Goal: Task Accomplishment & Management: Use online tool/utility

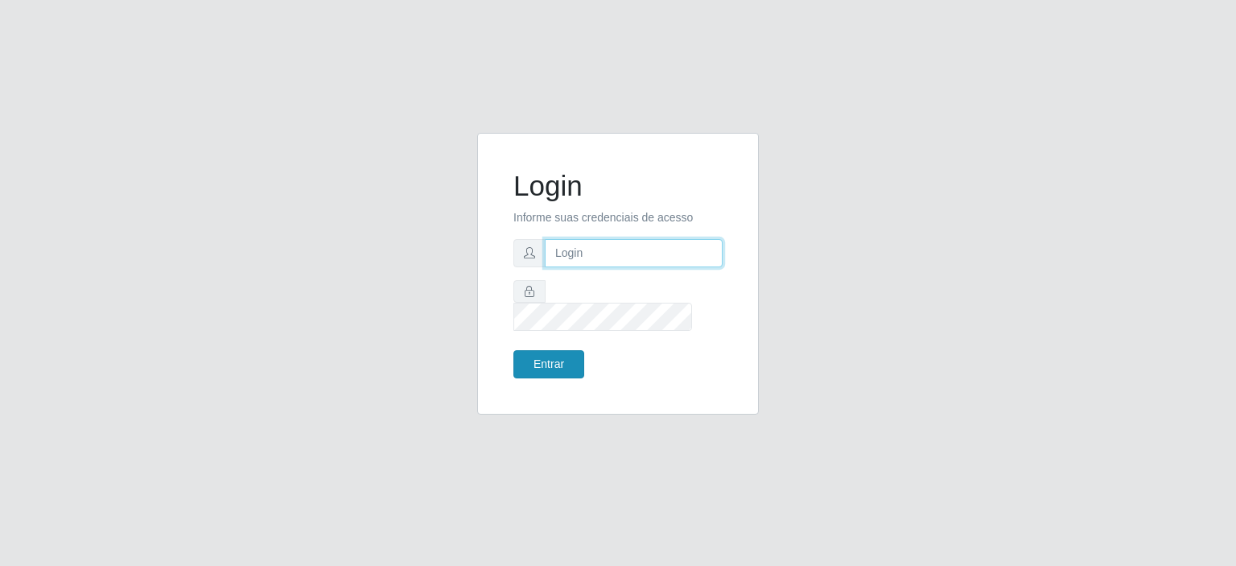
type input "[EMAIL_ADDRESS][DOMAIN_NAME]"
click at [554, 353] on button "Entrar" at bounding box center [549, 364] width 71 height 28
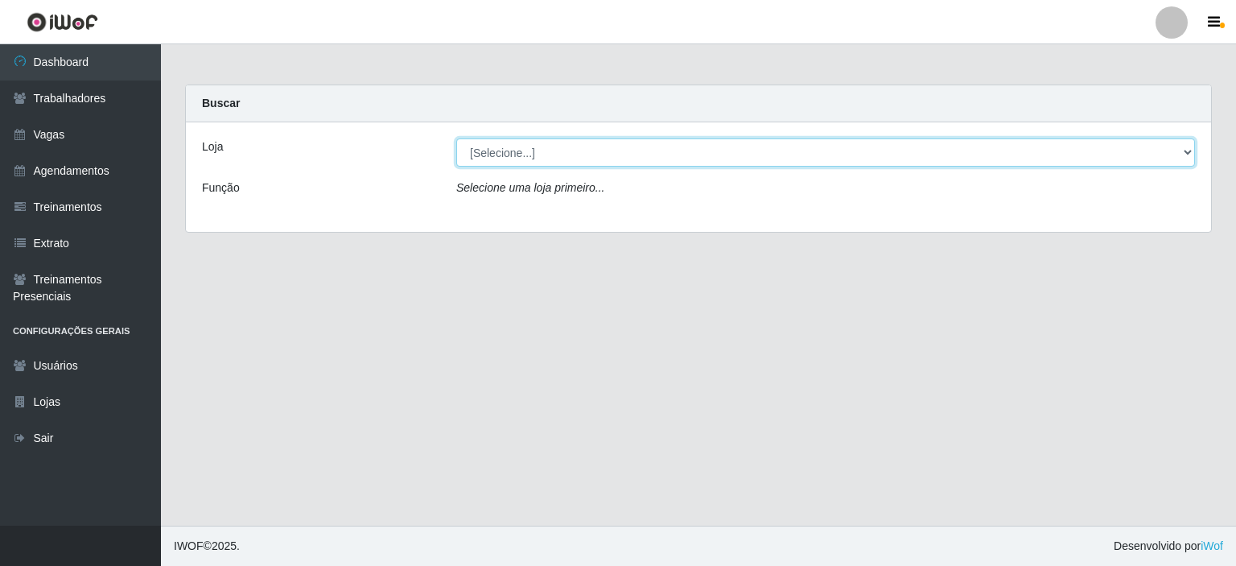
click at [517, 151] on select "[Selecione...] Preço Bom Supermercado" at bounding box center [825, 152] width 739 height 28
select select "387"
click at [456, 138] on select "[Selecione...] Preço Bom Supermercado" at bounding box center [825, 152] width 739 height 28
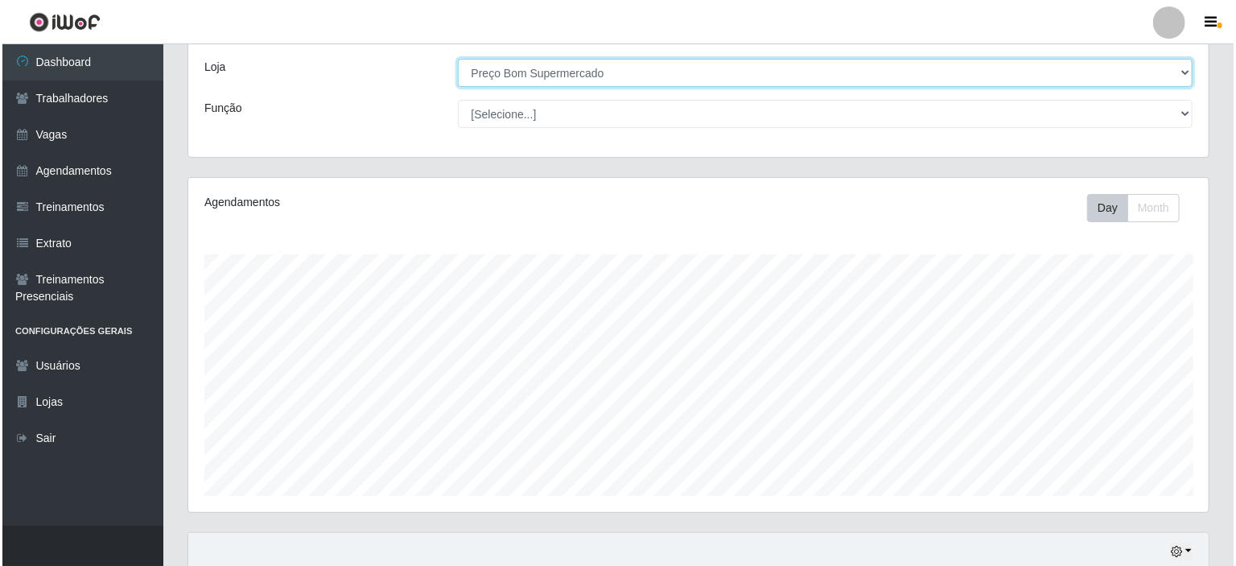
scroll to position [322, 0]
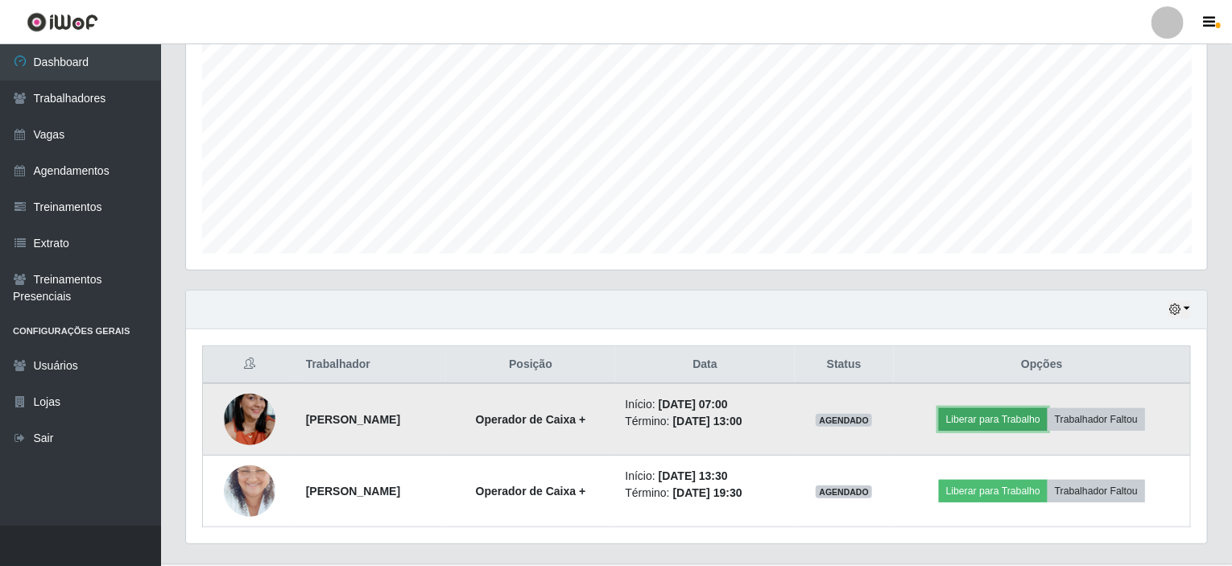
click at [993, 418] on button "Liberar para Trabalho" at bounding box center [993, 419] width 109 height 23
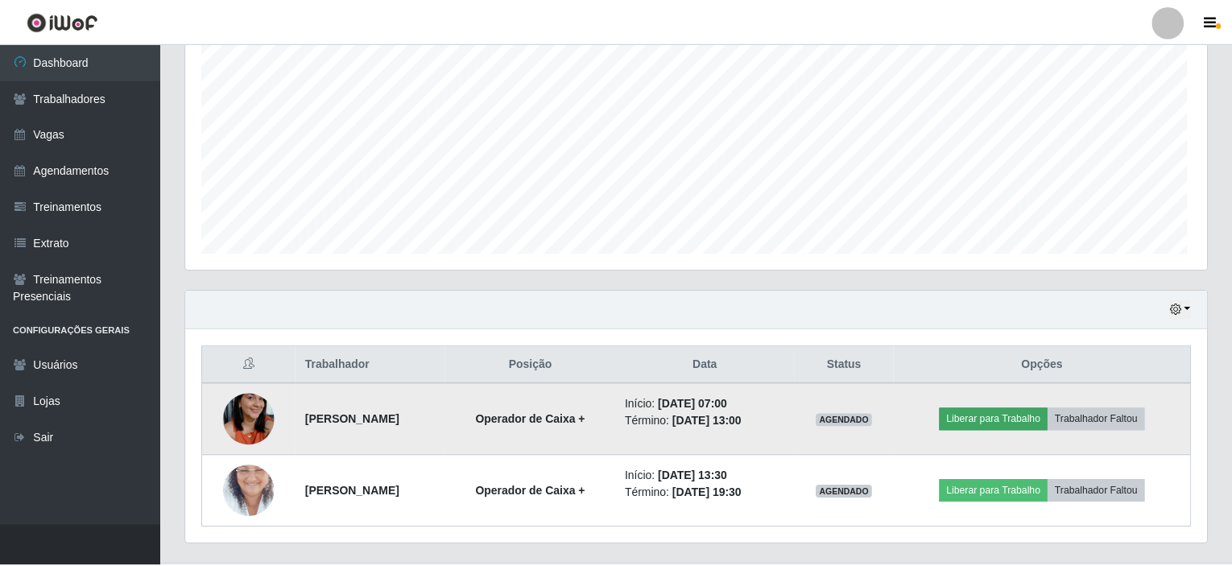
scroll to position [334, 1014]
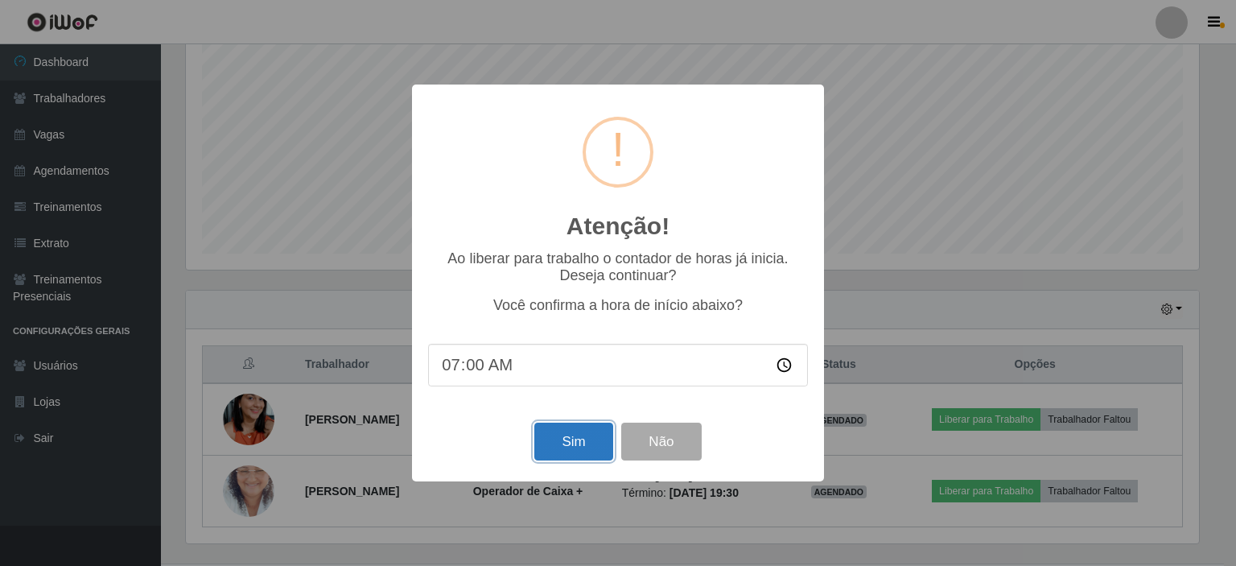
click at [552, 434] on button "Sim" at bounding box center [574, 442] width 78 height 38
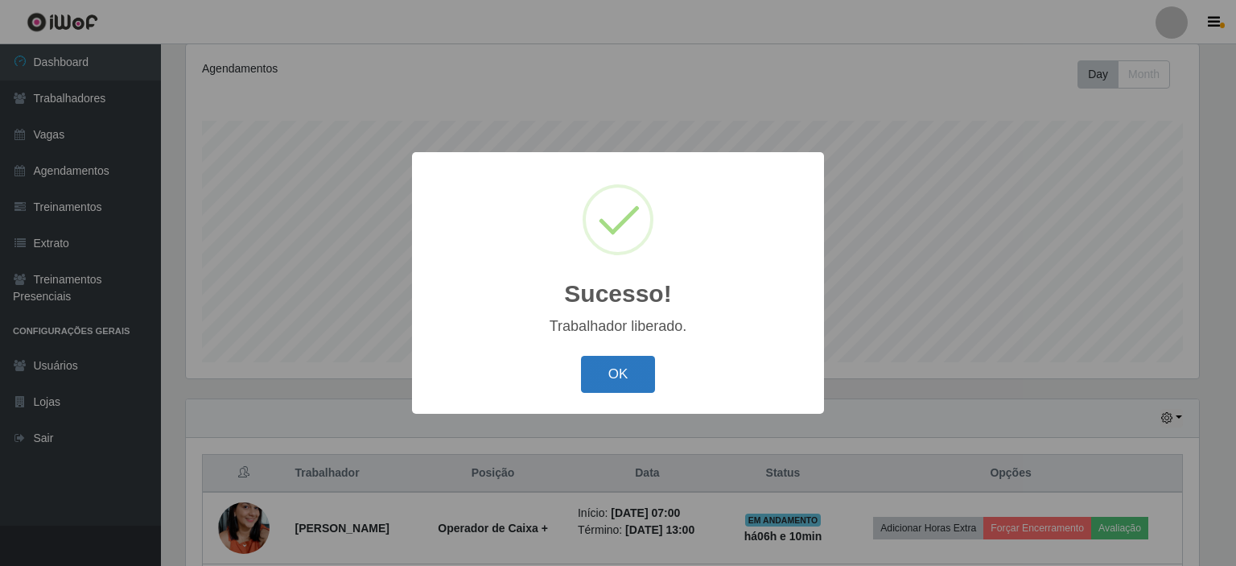
click at [602, 378] on button "OK" at bounding box center [618, 375] width 75 height 38
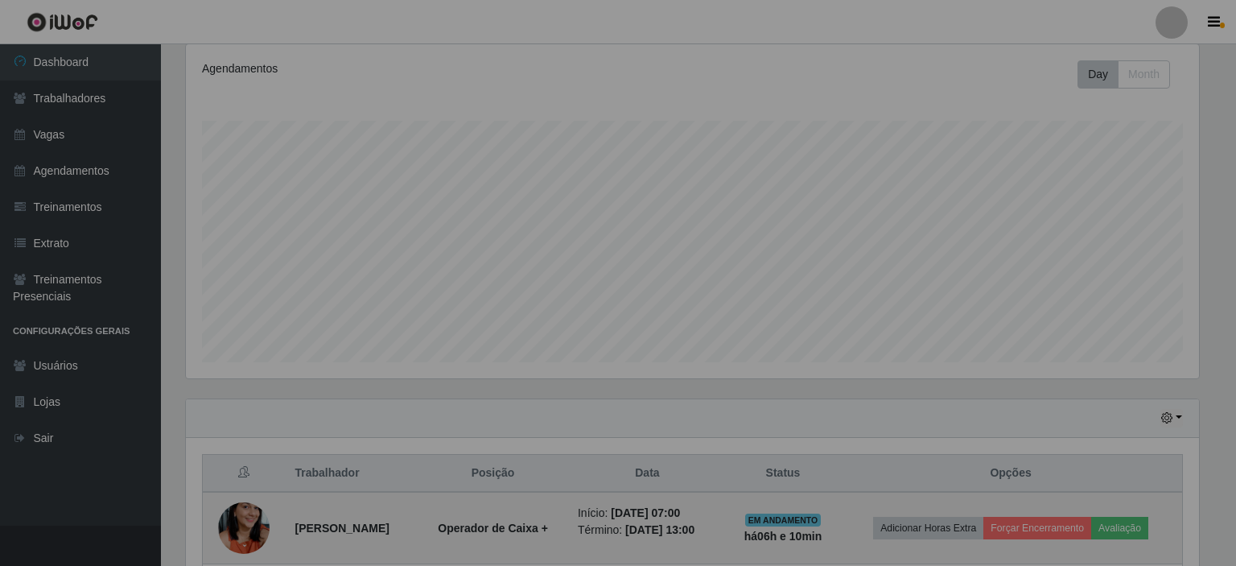
scroll to position [334, 1021]
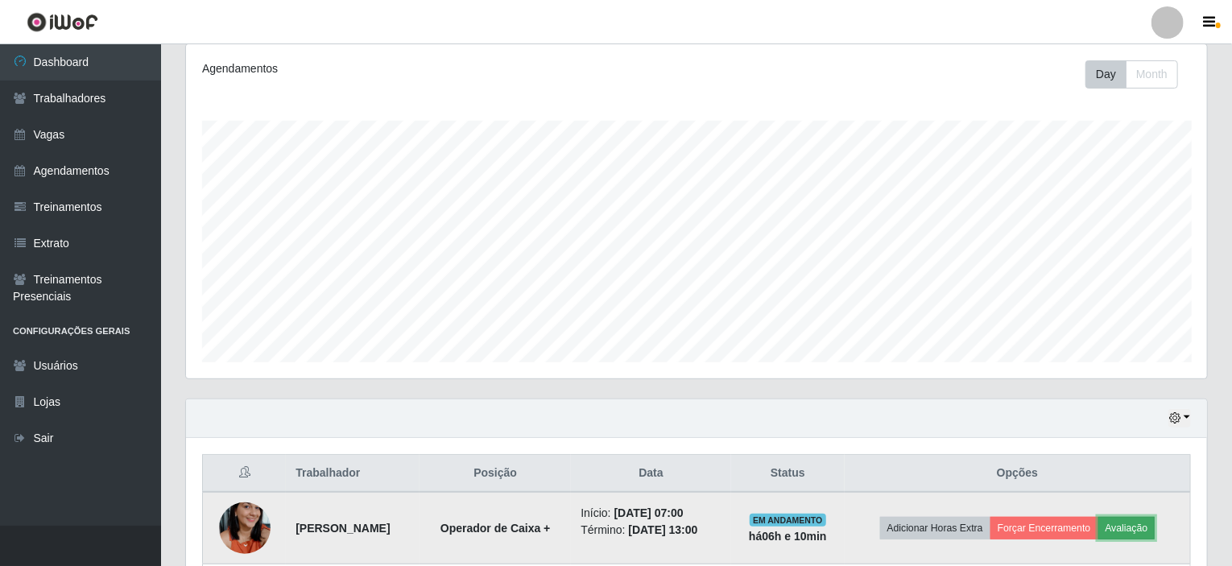
click at [1133, 521] on button "Avaliação" at bounding box center [1126, 528] width 57 height 23
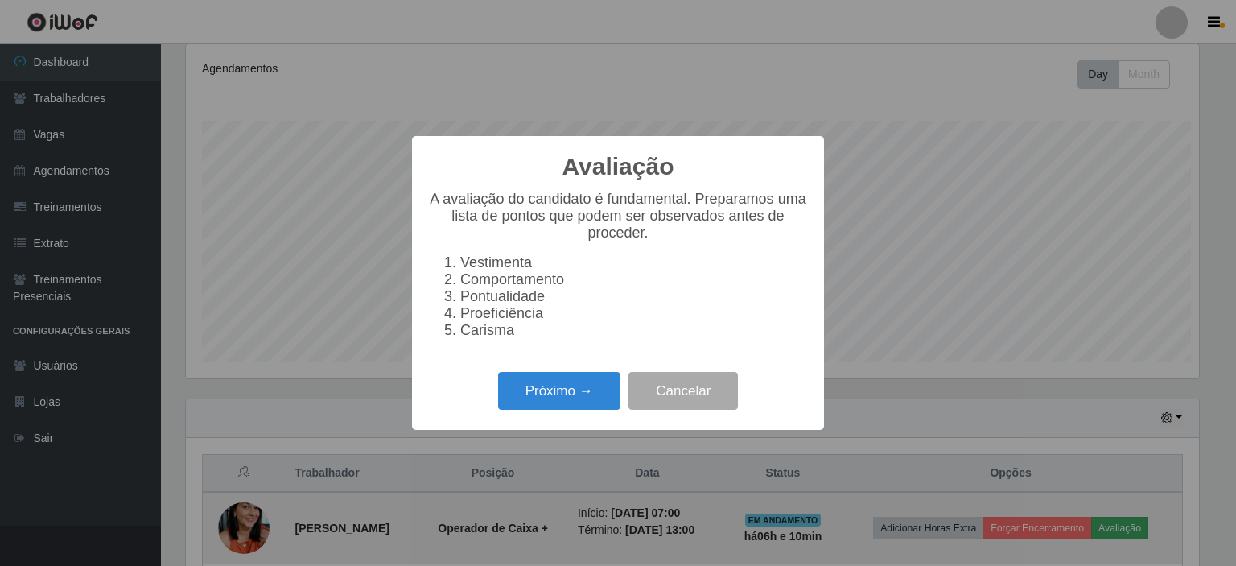
scroll to position [334, 1014]
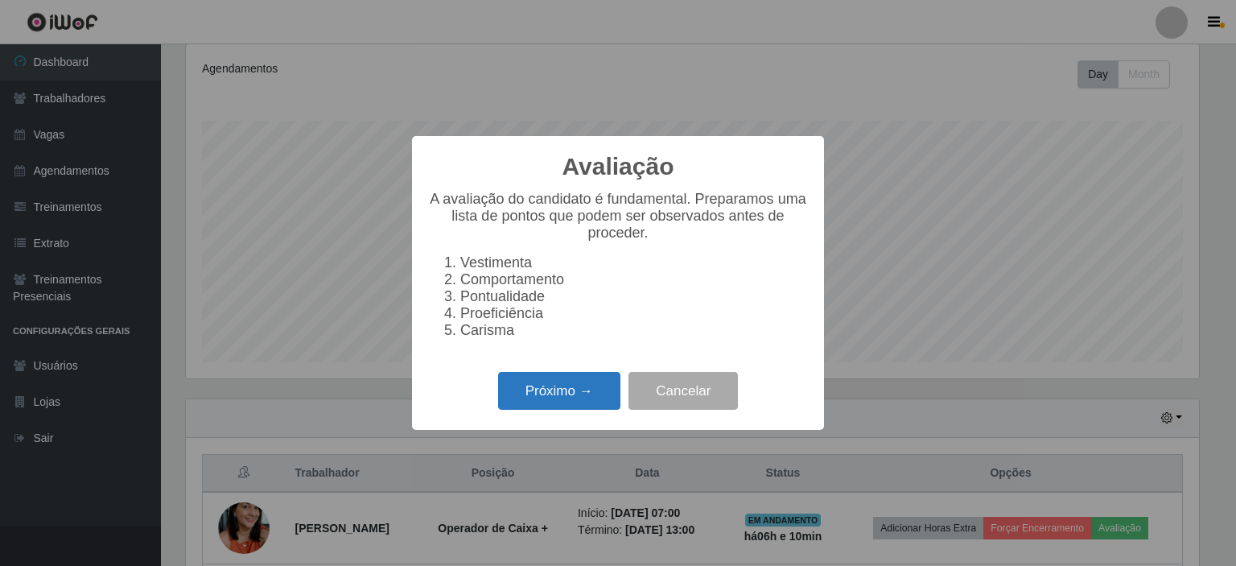
click at [550, 394] on button "Próximo →" at bounding box center [559, 391] width 122 height 38
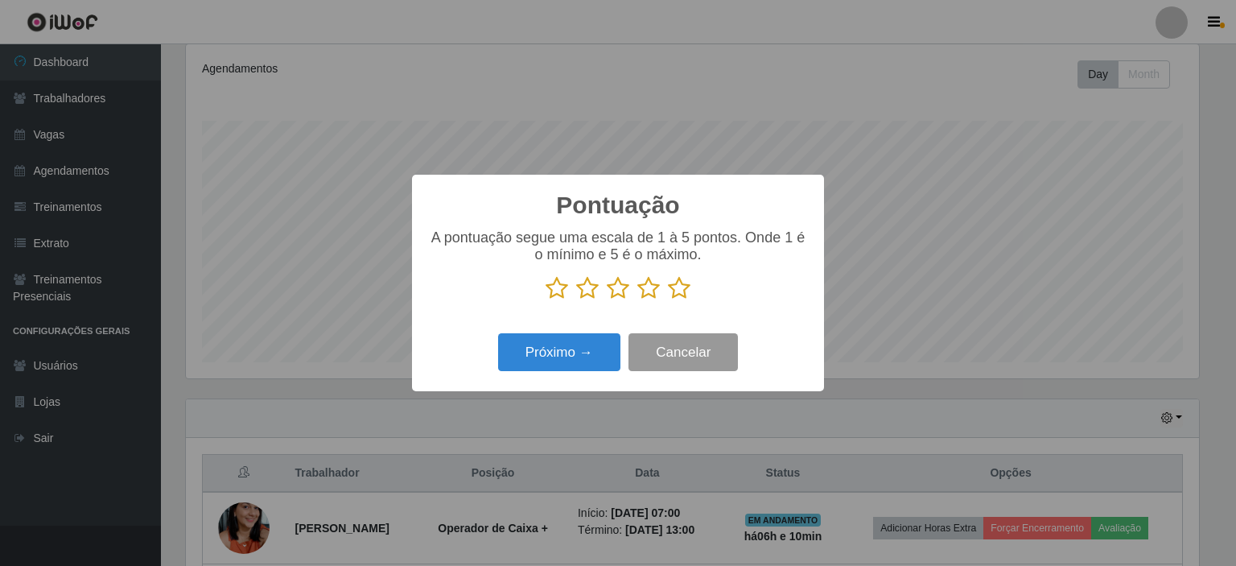
scroll to position [804637, 803957]
click at [676, 287] on icon at bounding box center [679, 288] width 23 height 24
click at [668, 300] on input "radio" at bounding box center [668, 300] width 0 height 0
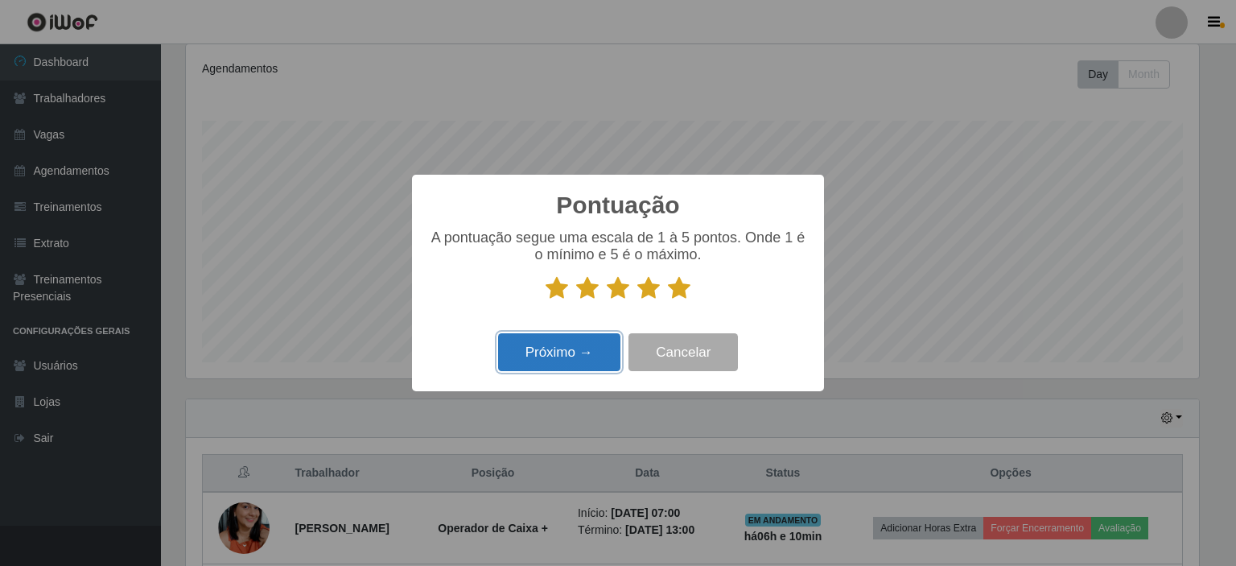
click at [576, 352] on button "Próximo →" at bounding box center [559, 352] width 122 height 38
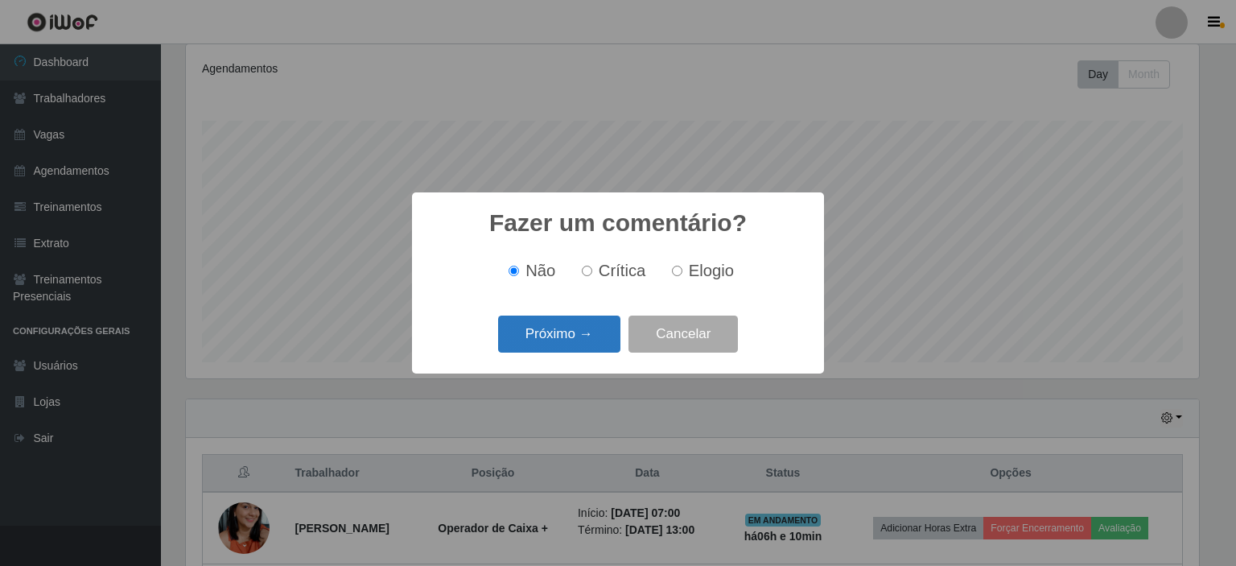
click at [573, 331] on button "Próximo →" at bounding box center [559, 335] width 122 height 38
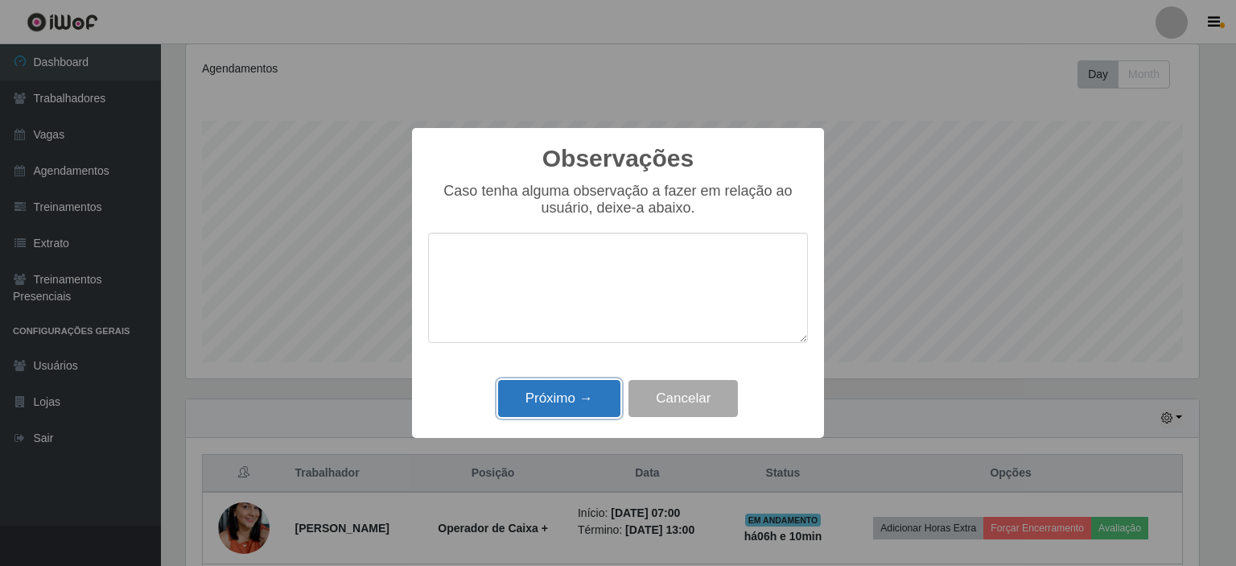
click at [555, 400] on button "Próximo →" at bounding box center [559, 399] width 122 height 38
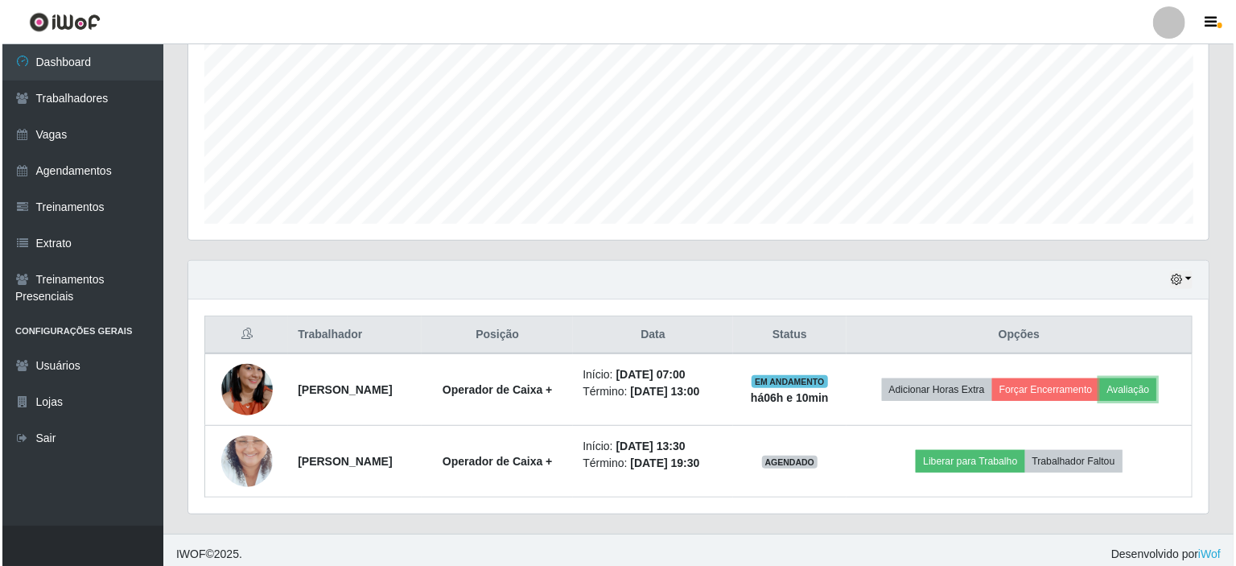
scroll to position [357, 0]
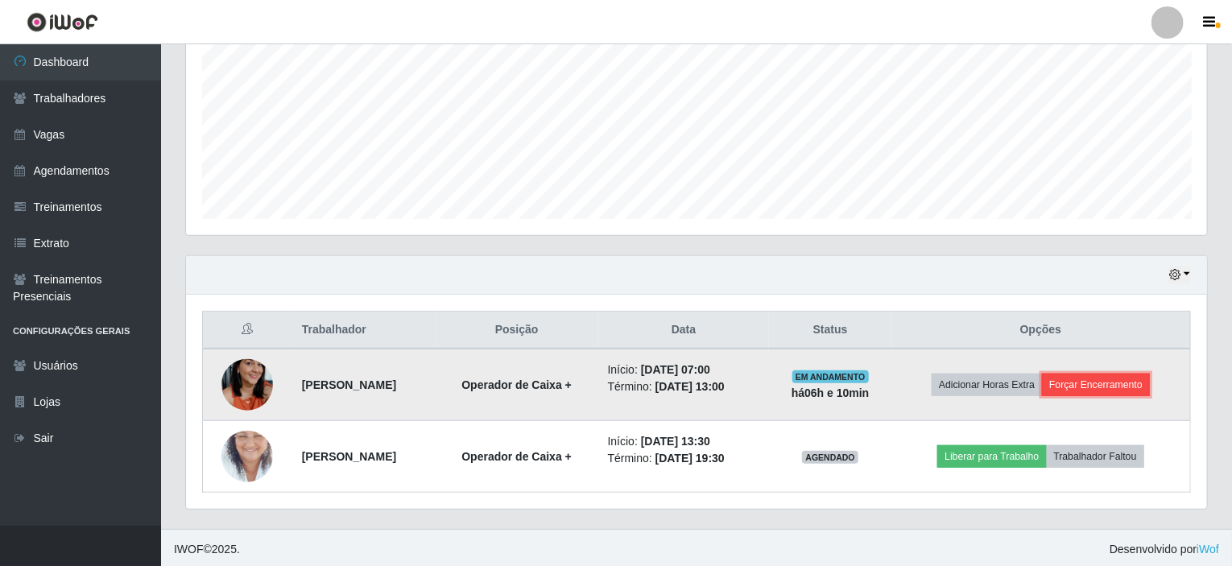
click at [1146, 378] on button "Forçar Encerramento" at bounding box center [1096, 385] width 108 height 23
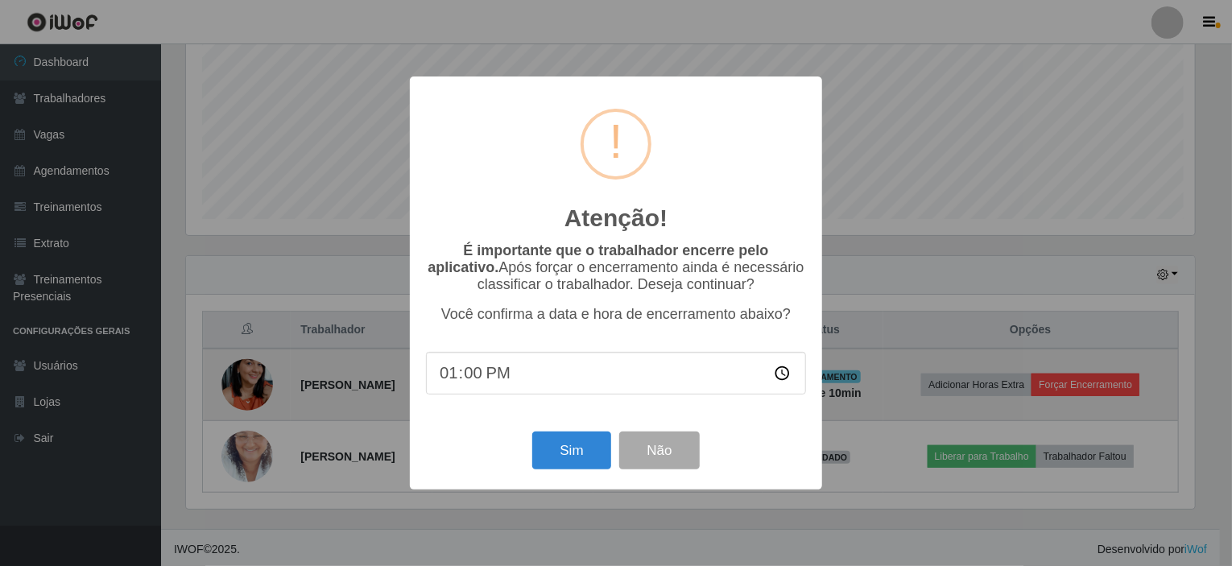
scroll to position [334, 1014]
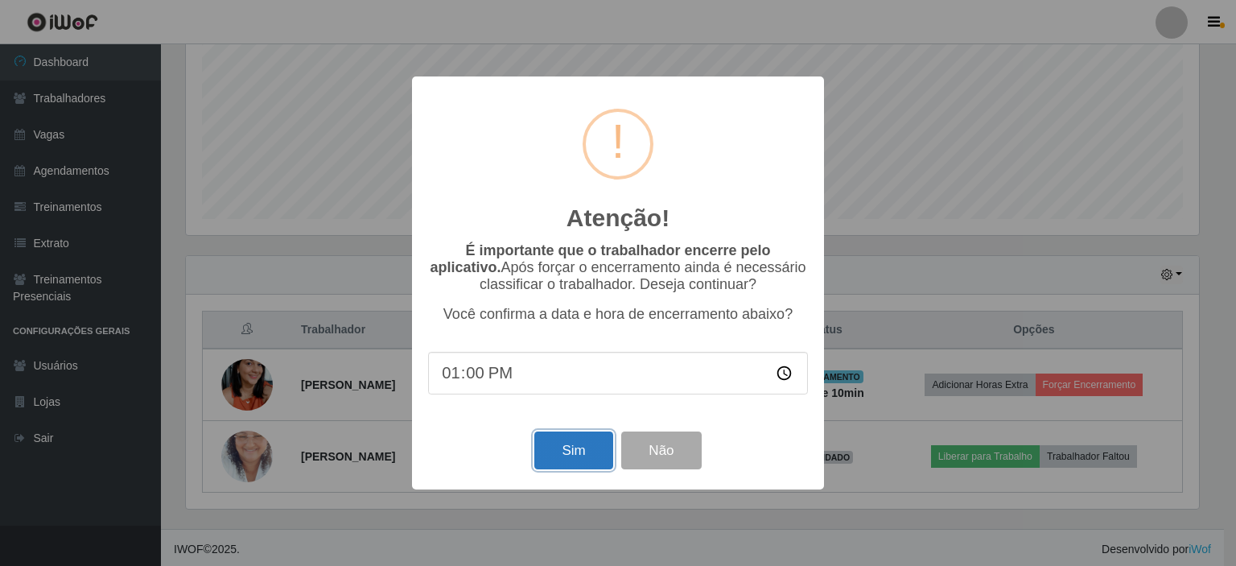
click at [563, 456] on button "Sim" at bounding box center [574, 450] width 78 height 38
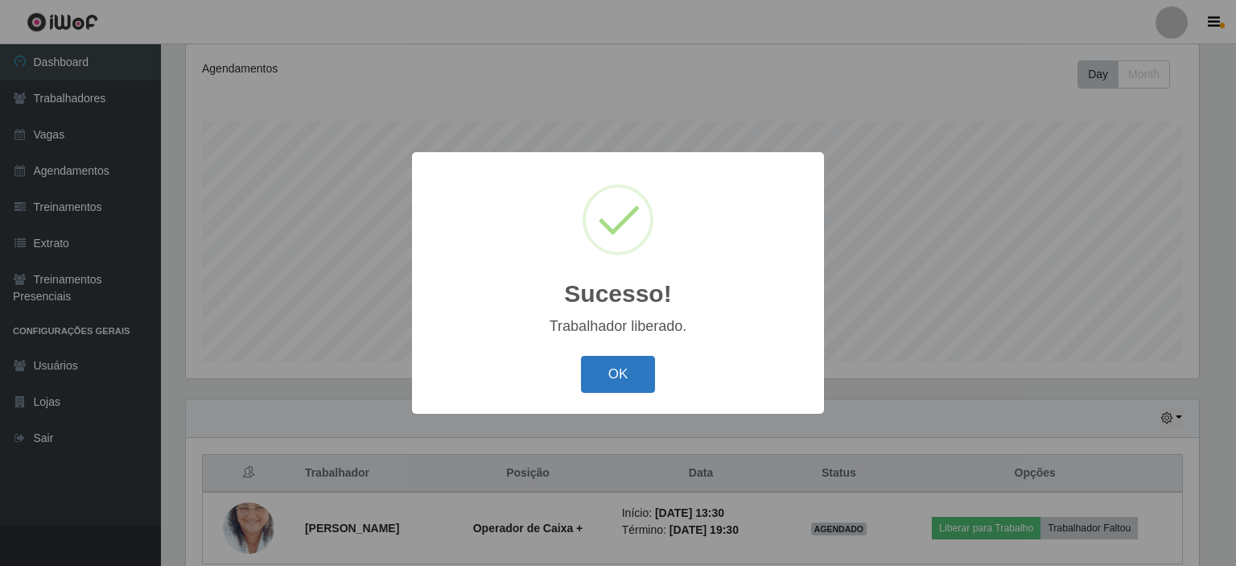
click at [621, 379] on button "OK" at bounding box center [618, 375] width 75 height 38
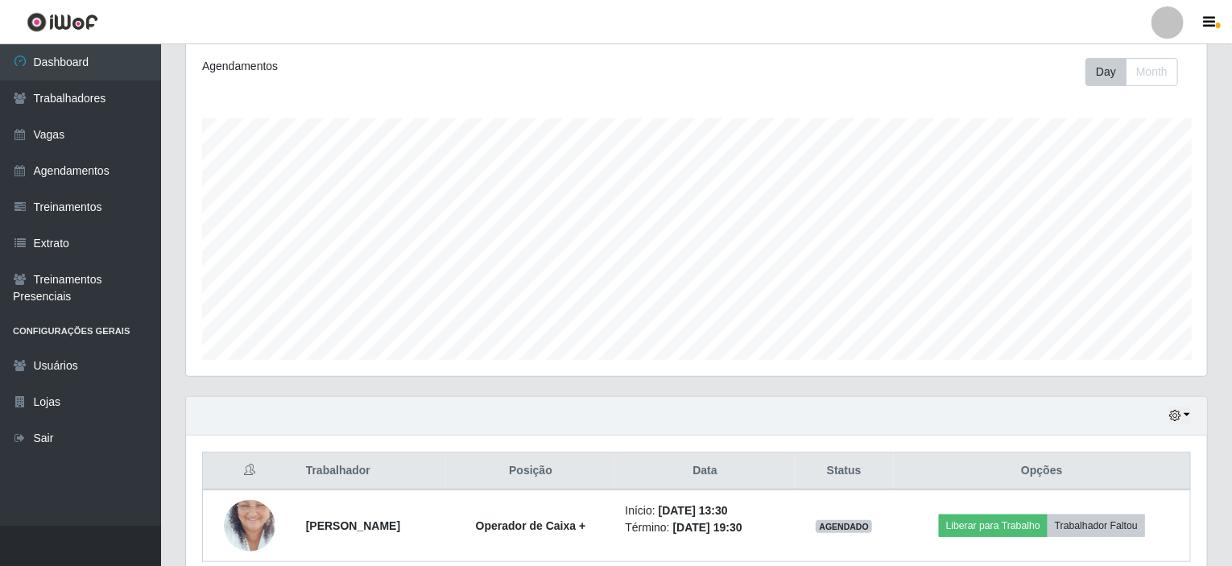
scroll to position [285, 0]
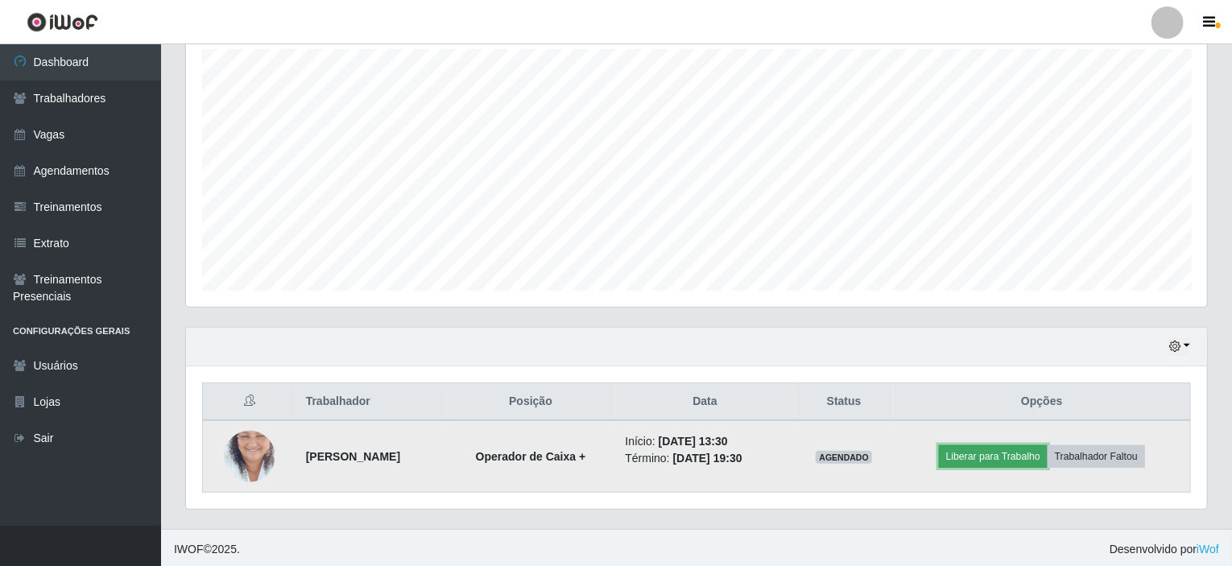
click at [997, 453] on button "Liberar para Trabalho" at bounding box center [993, 456] width 109 height 23
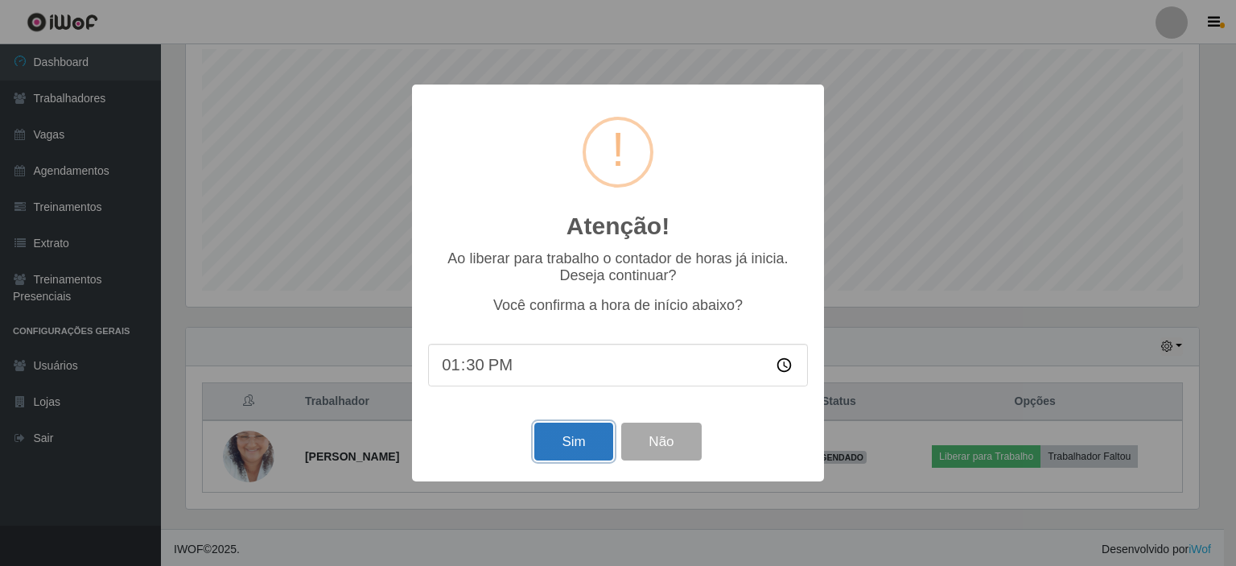
click at [555, 445] on button "Sim" at bounding box center [574, 442] width 78 height 38
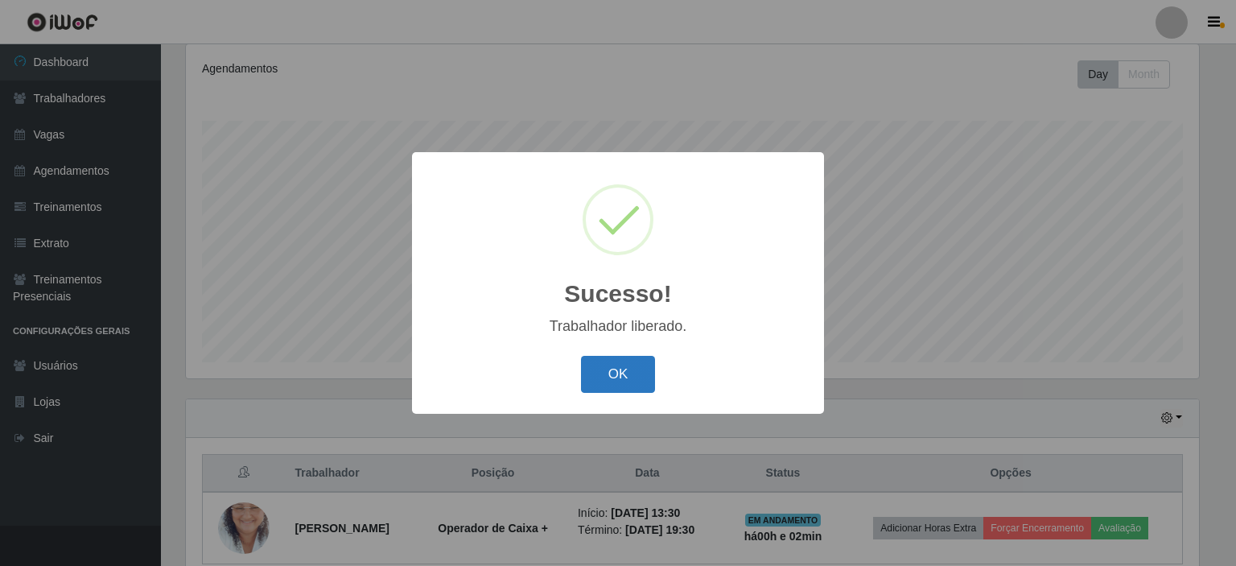
click at [605, 382] on button "OK" at bounding box center [618, 375] width 75 height 38
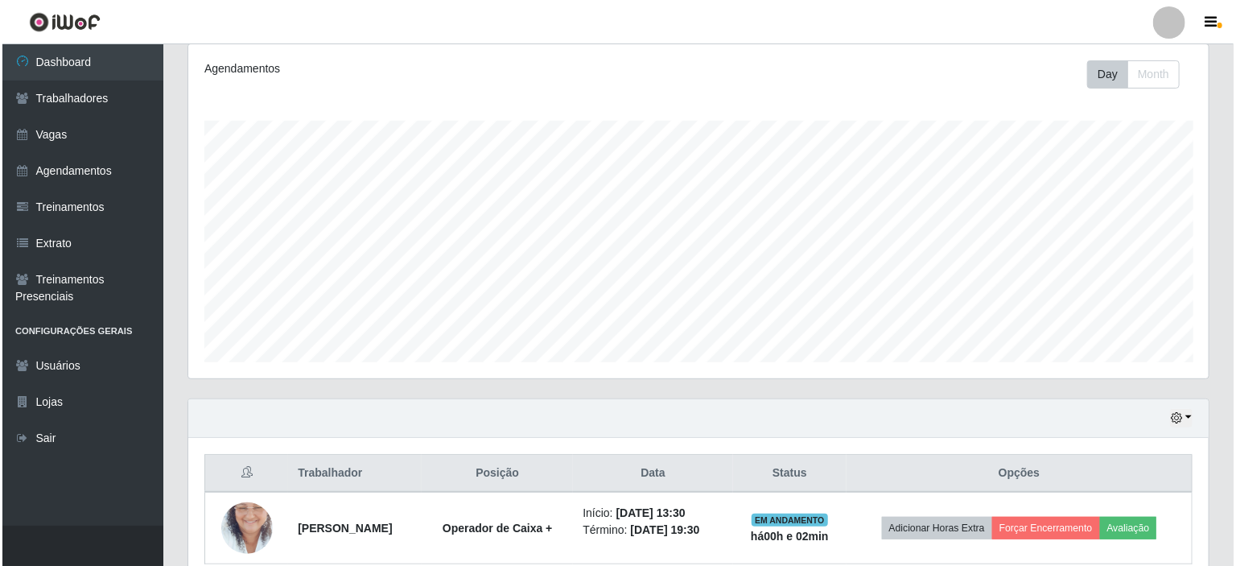
scroll to position [334, 1021]
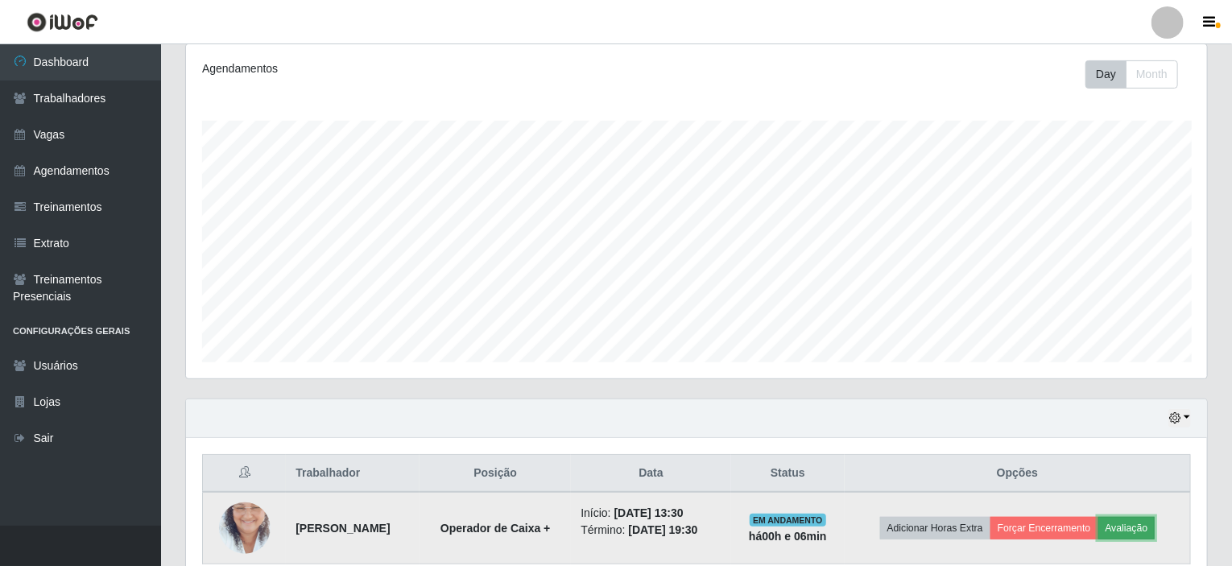
click at [1154, 519] on button "Avaliação" at bounding box center [1126, 528] width 57 height 23
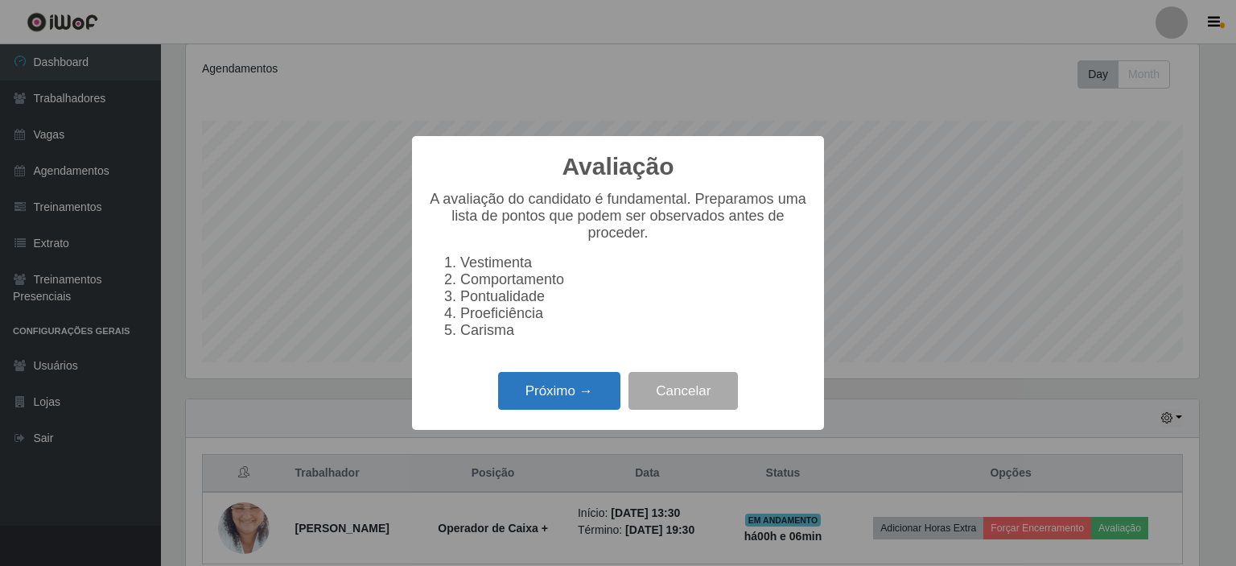
click at [541, 400] on button "Próximo →" at bounding box center [559, 391] width 122 height 38
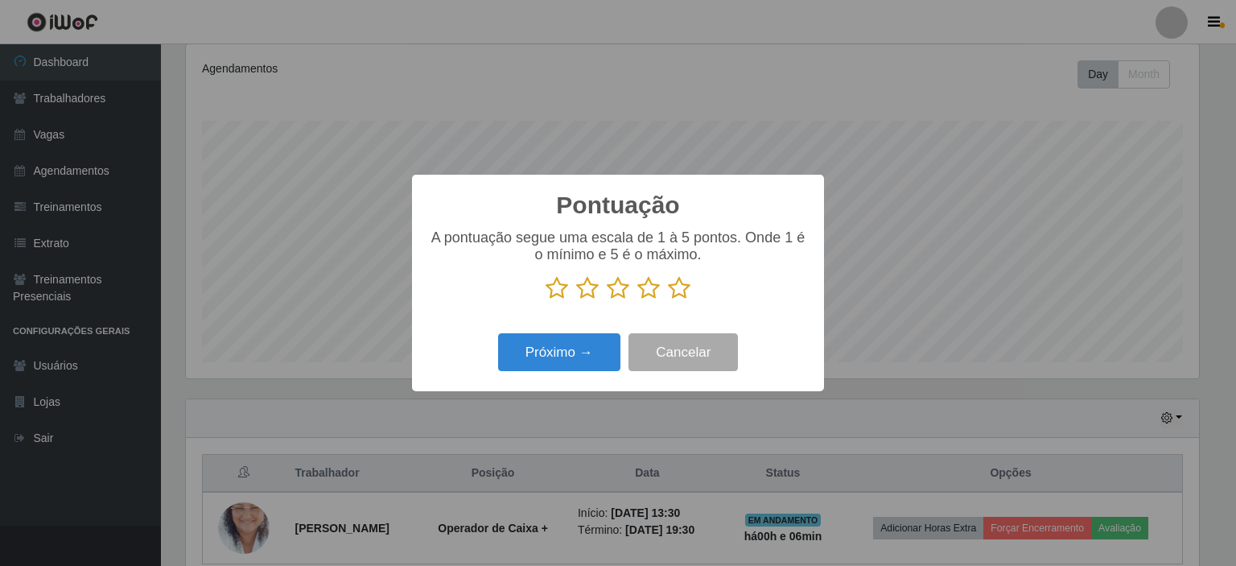
click at [679, 290] on icon at bounding box center [679, 288] width 23 height 24
click at [668, 300] on input "radio" at bounding box center [668, 300] width 0 height 0
click at [563, 375] on div "Próximo → Cancelar" at bounding box center [618, 352] width 380 height 46
click at [563, 360] on button "Próximo →" at bounding box center [559, 352] width 122 height 38
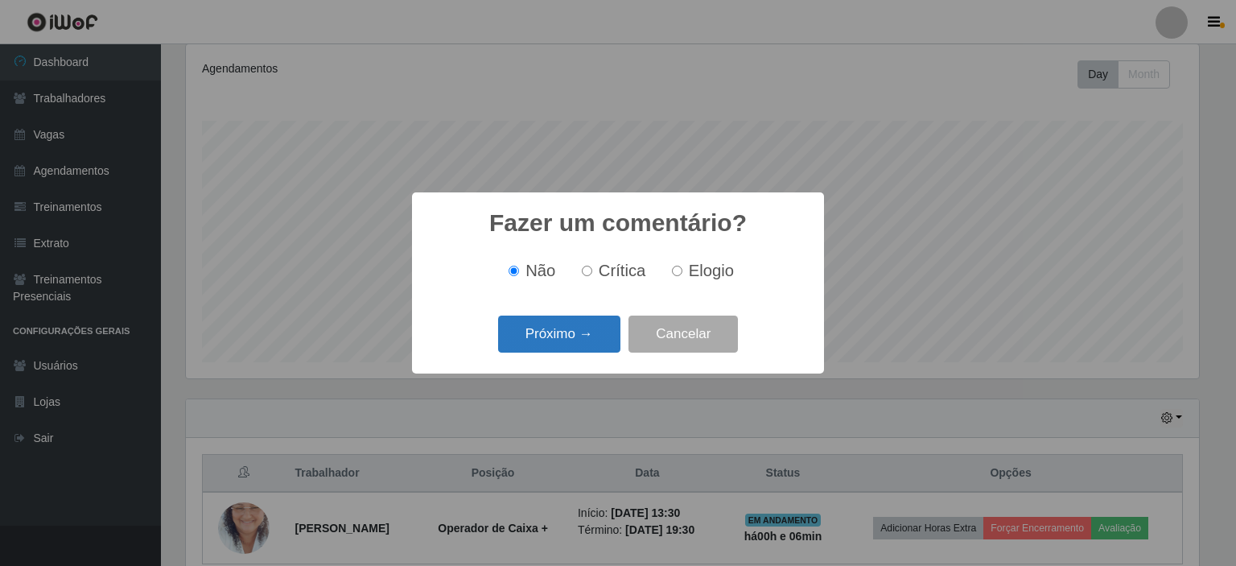
click at [563, 347] on button "Próximo →" at bounding box center [559, 335] width 122 height 38
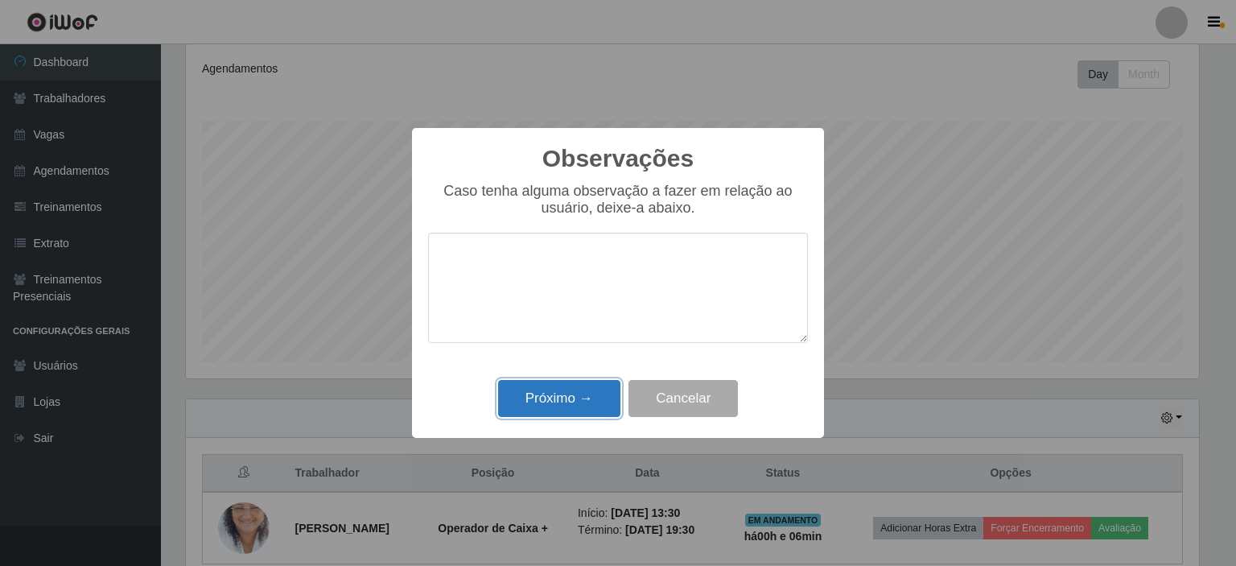
click at [563, 398] on button "Próximo →" at bounding box center [559, 399] width 122 height 38
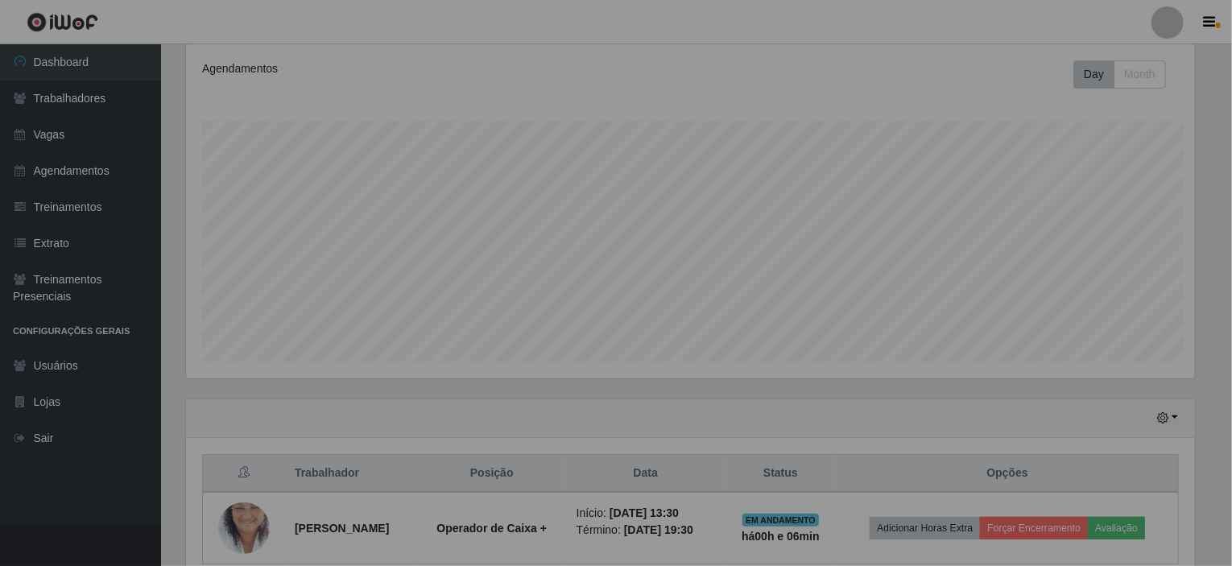
scroll to position [334, 1021]
